Goal: Information Seeking & Learning: Understand process/instructions

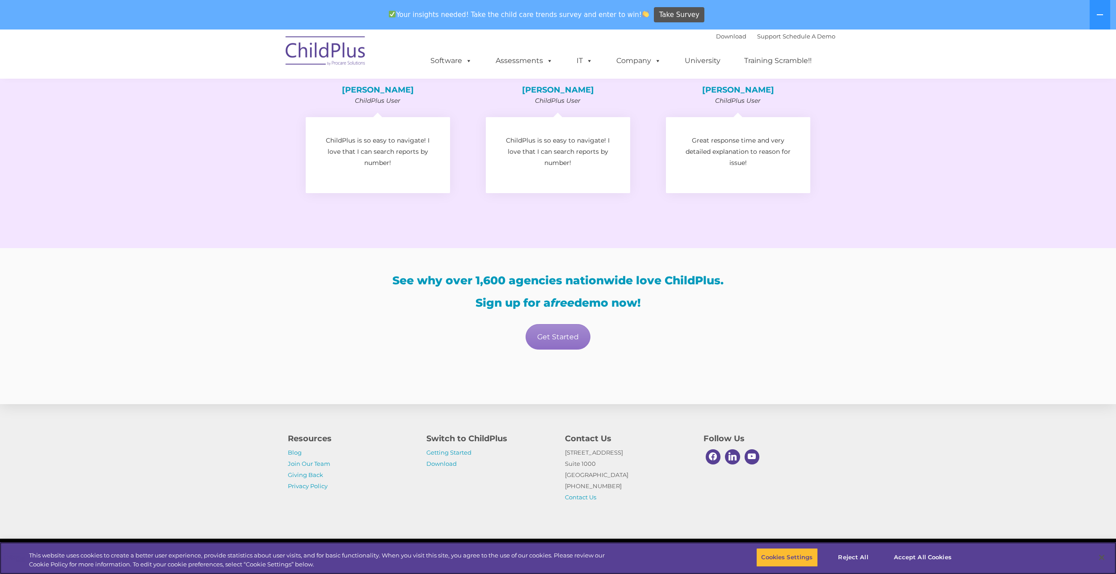
scroll to position [1382, 0]
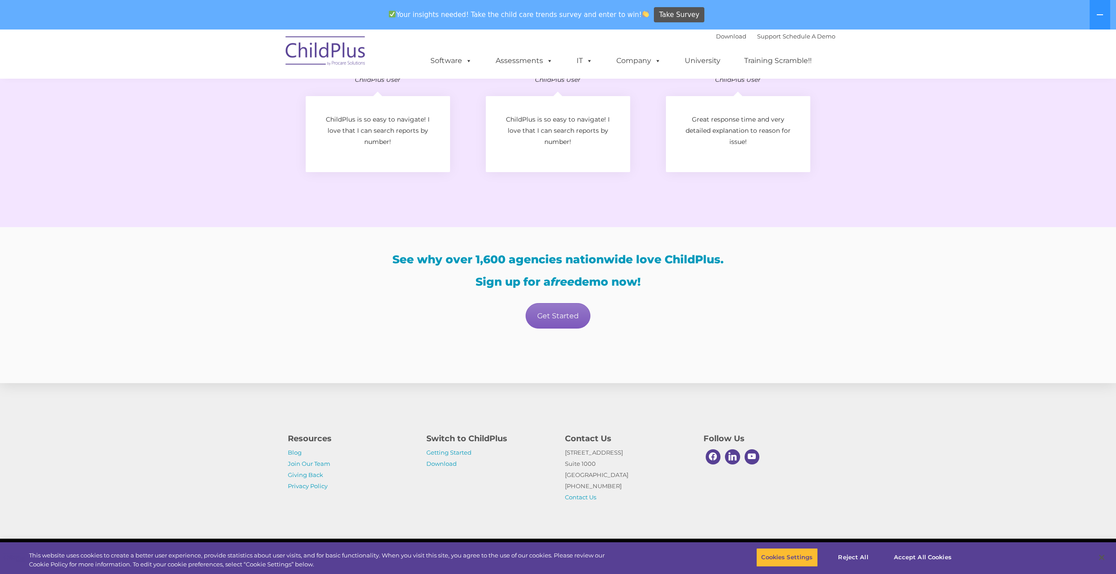
click at [568, 313] on link "Get Started" at bounding box center [558, 315] width 65 height 25
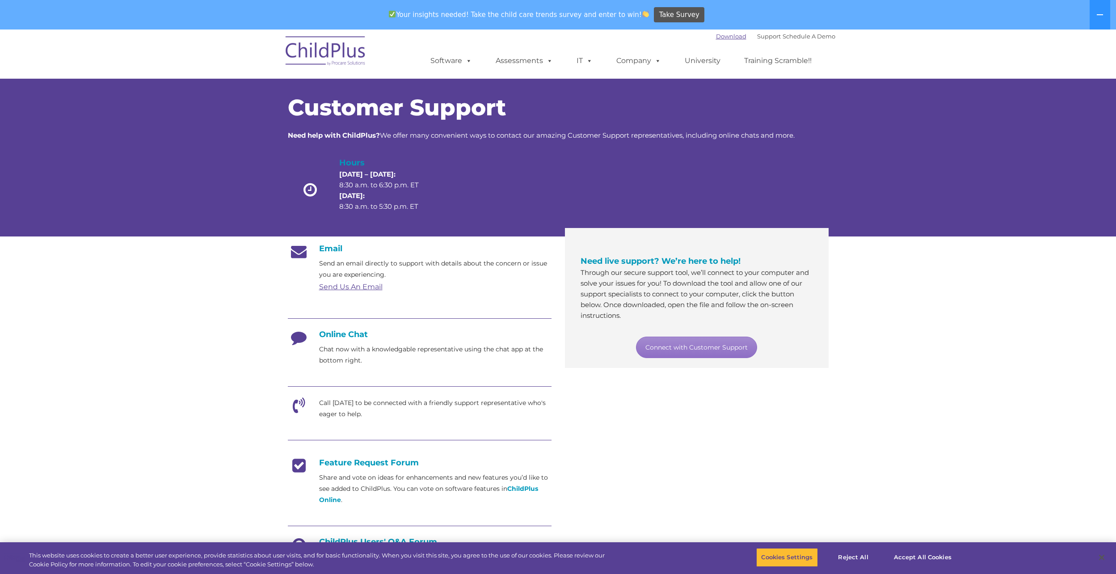
click at [722, 37] on link "Download" at bounding box center [731, 36] width 30 height 7
click at [759, 33] on link "Support" at bounding box center [769, 36] width 24 height 7
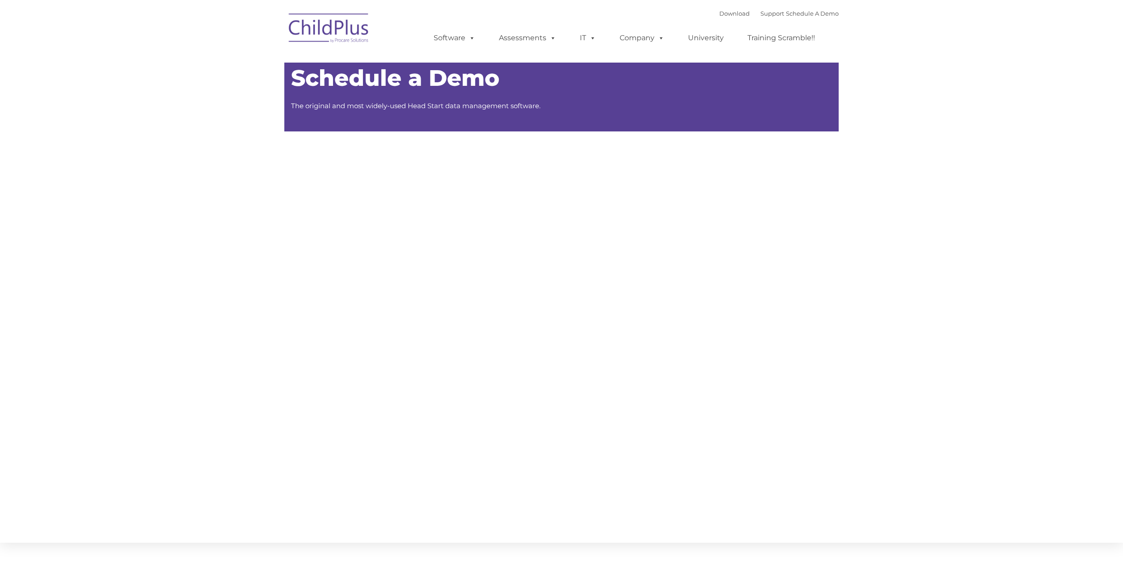
type input ""
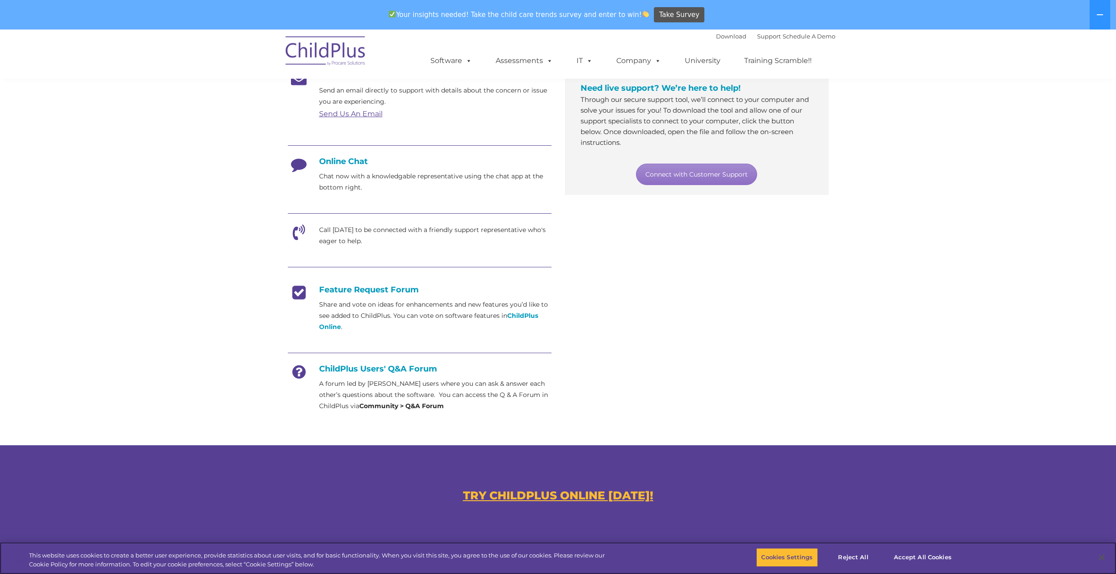
scroll to position [178, 0]
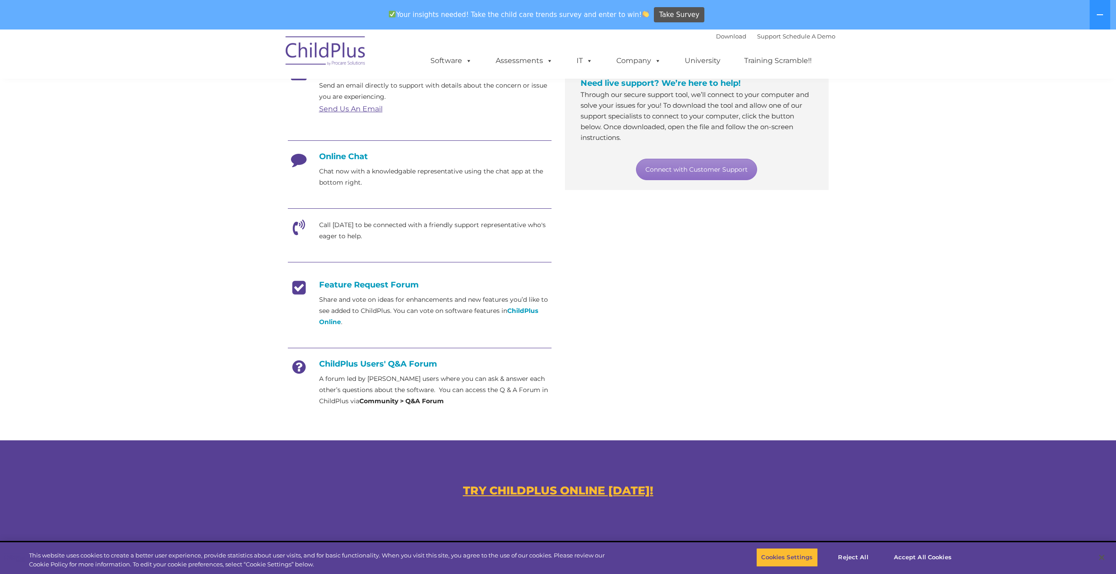
click at [95, 235] on section "Customer Support Need help with ChildPlus? We offer many convenient ways to con…" at bounding box center [558, 196] width 1116 height 689
click at [164, 311] on section "Customer Support Need help with ChildPlus? We offer many convenient ways to con…" at bounding box center [558, 196] width 1116 height 689
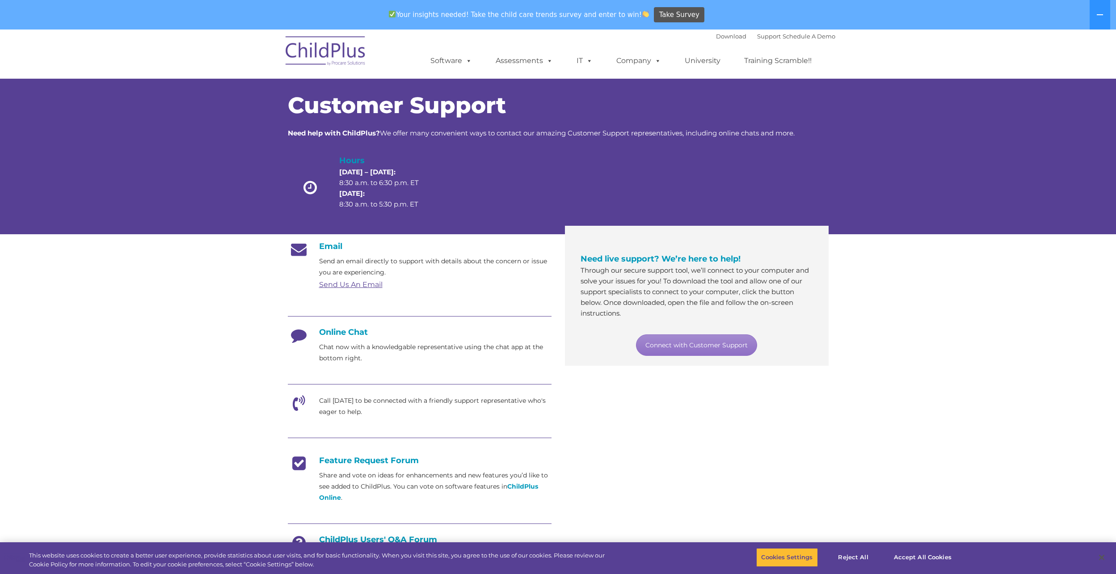
scroll to position [0, 0]
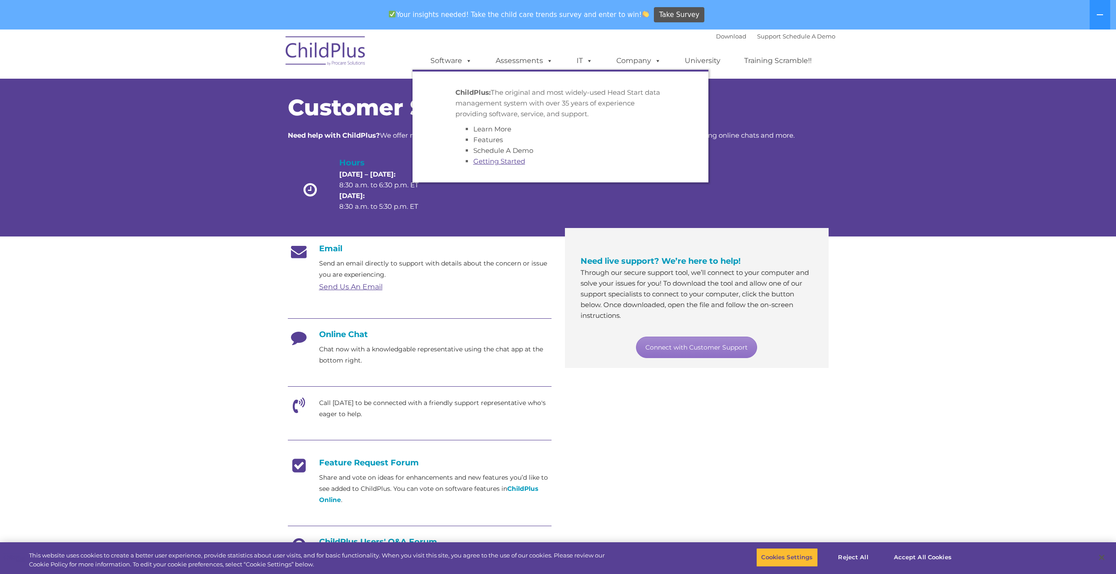
click at [494, 163] on link "Getting Started" at bounding box center [499, 161] width 52 height 8
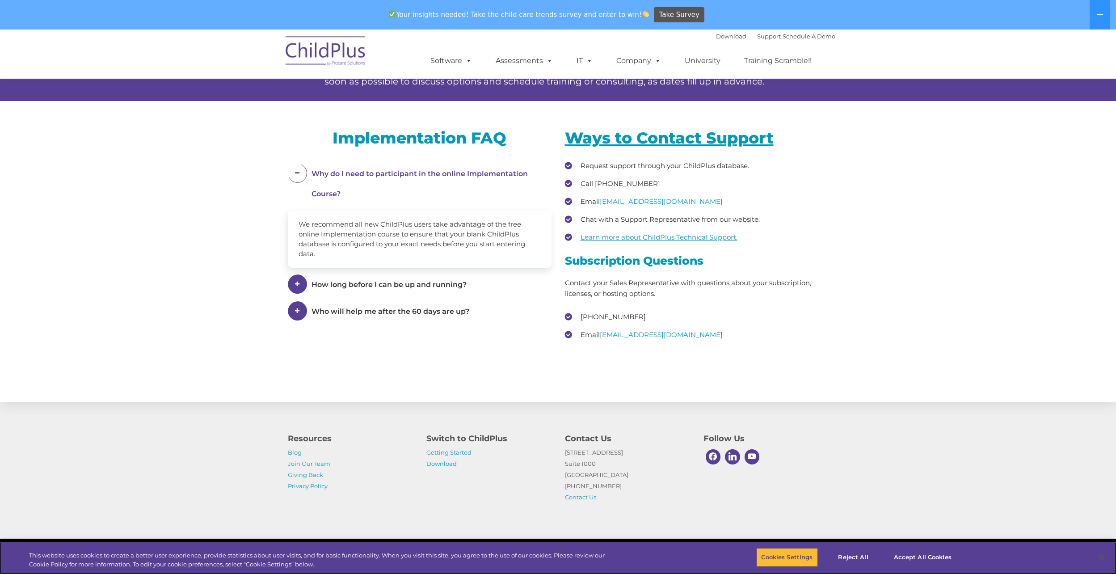
scroll to position [1179, 0]
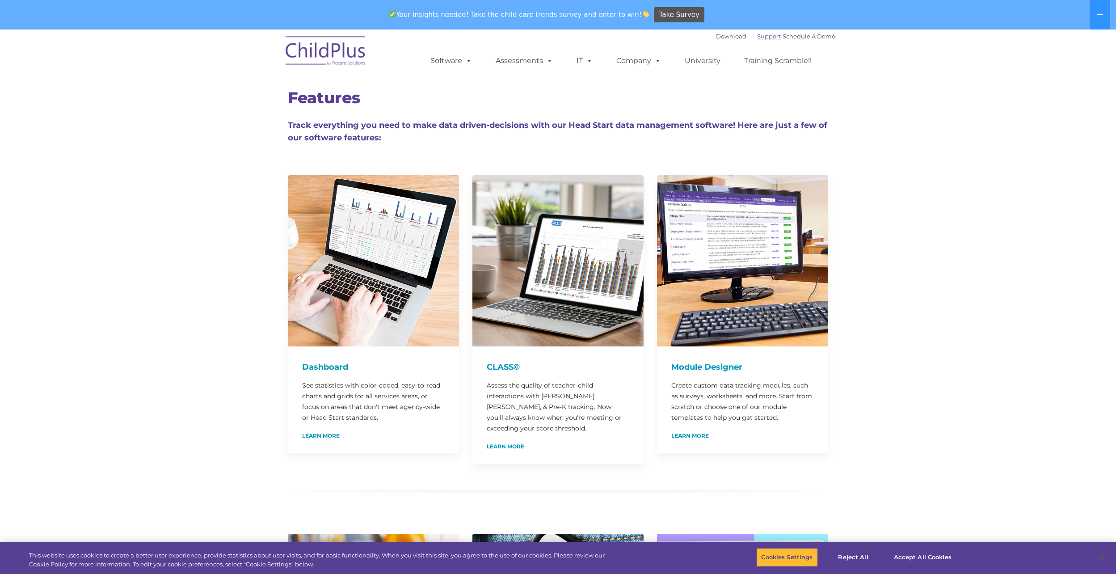
click at [757, 38] on link "Support" at bounding box center [769, 36] width 24 height 7
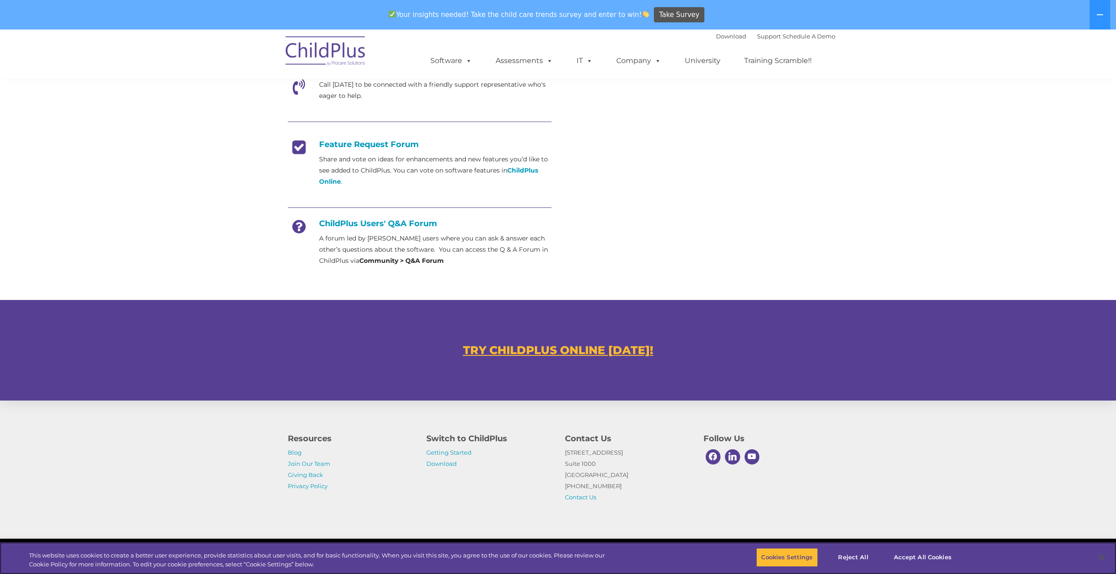
scroll to position [336, 0]
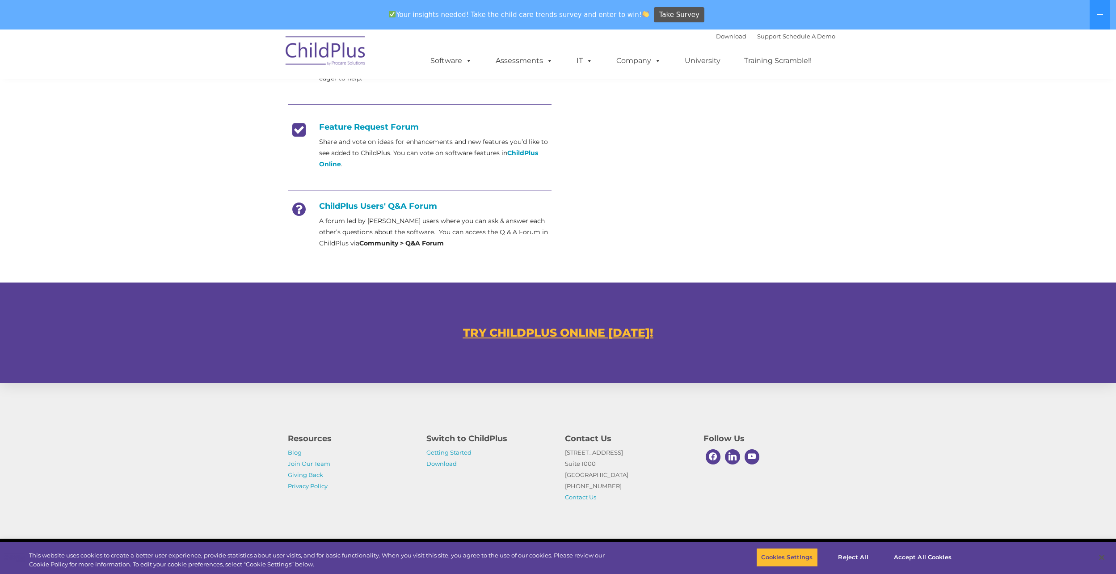
click at [586, 338] on u "TRY CHILDPLUS ONLINE TODAY!" at bounding box center [558, 332] width 190 height 13
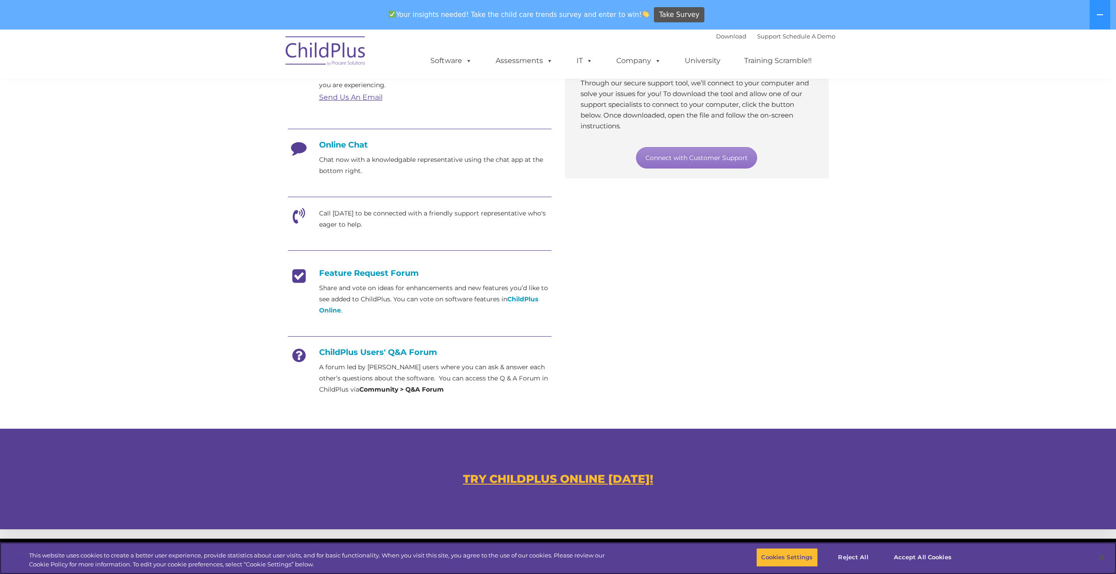
scroll to position [190, 0]
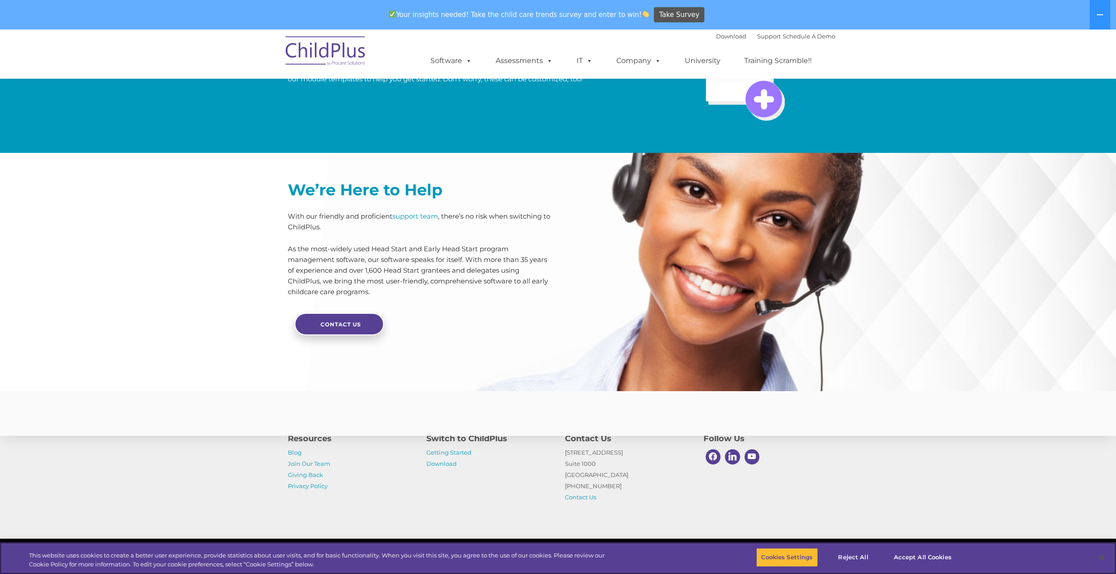
scroll to position [1972, 0]
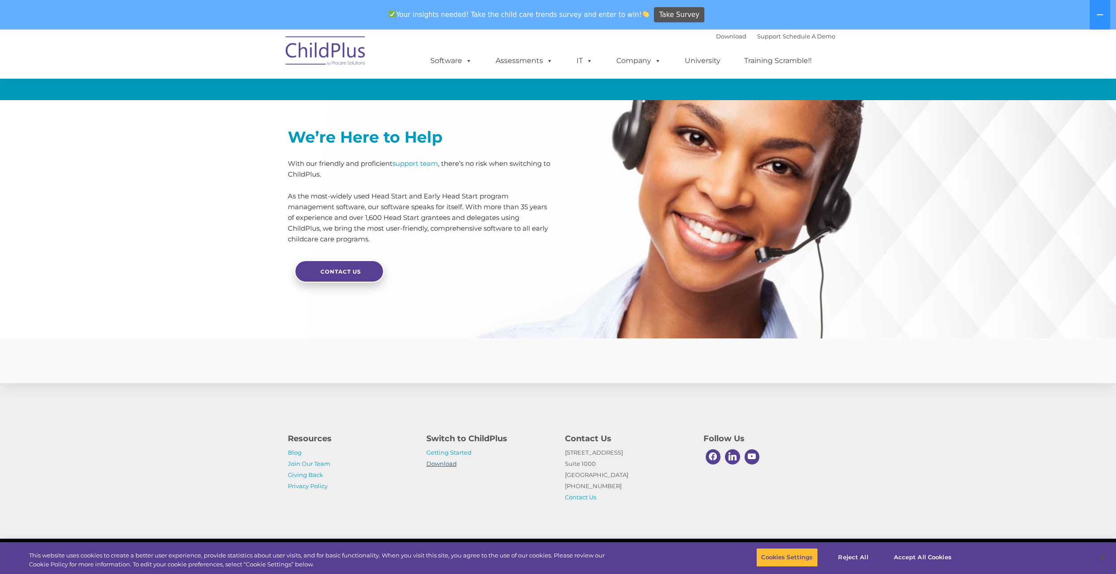
click at [448, 463] on link "Download" at bounding box center [441, 463] width 30 height 7
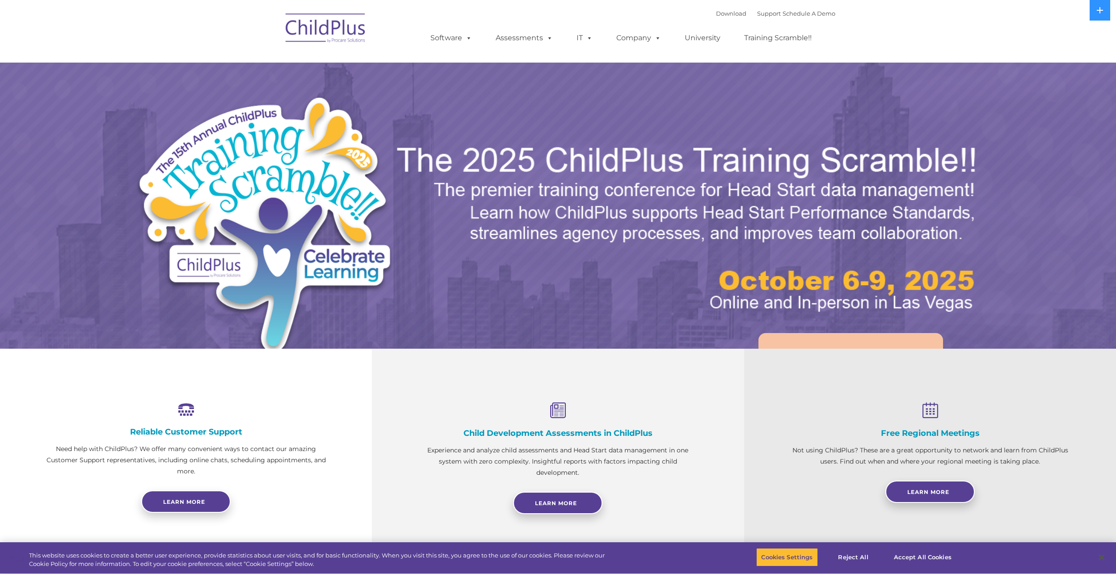
select select "MEDIUM"
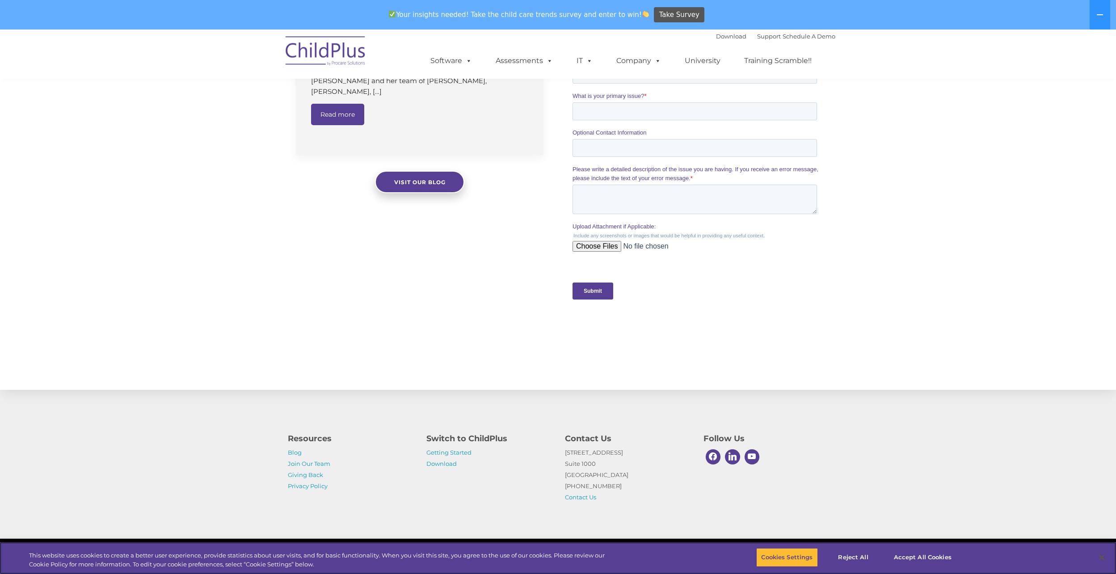
scroll to position [730, 0]
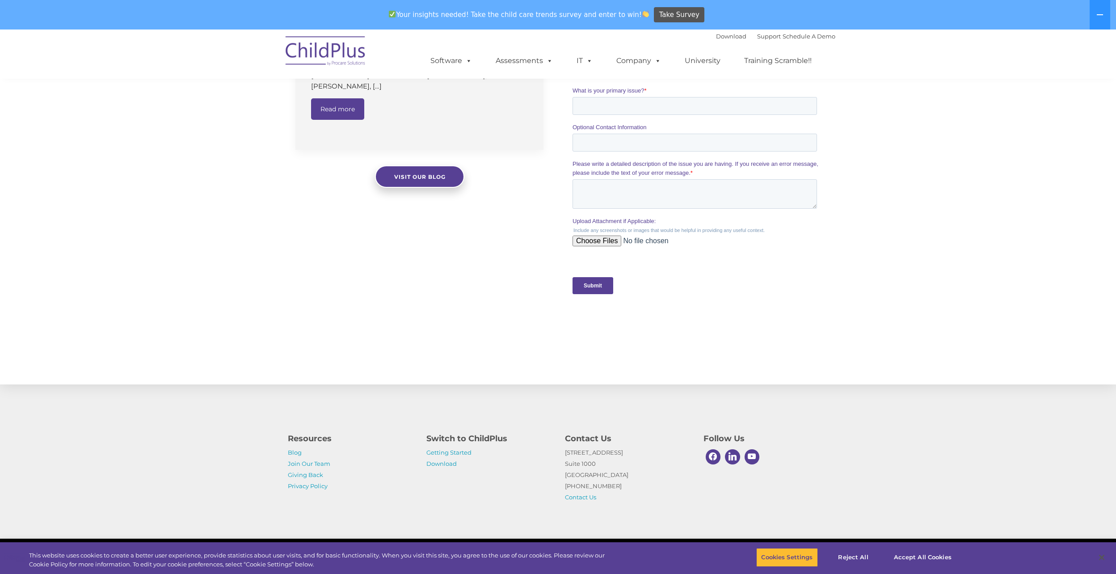
click at [442, 467] on p "Getting Started Download" at bounding box center [488, 458] width 125 height 22
click at [442, 466] on link "Download" at bounding box center [441, 463] width 30 height 7
